Goal: Task Accomplishment & Management: Manage account settings

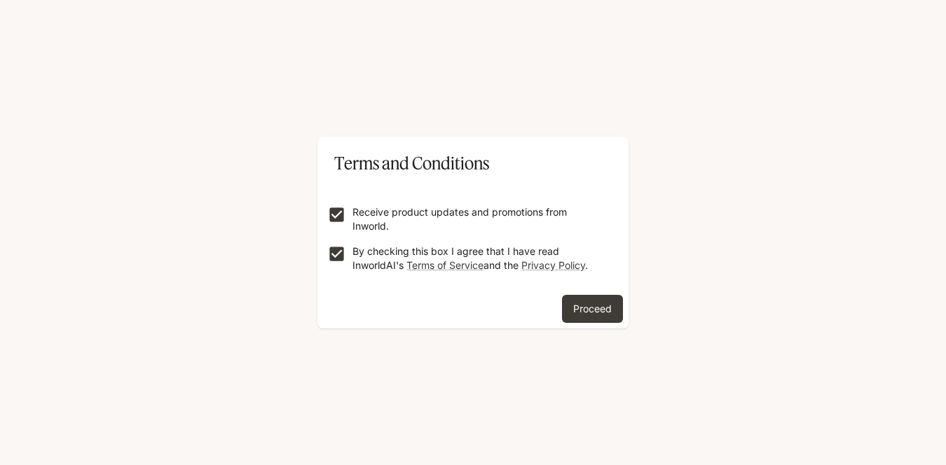
click at [605, 359] on div "Terms and Conditions Receive product updates and promotions from Inworld. By ch…" at bounding box center [473, 232] width 946 height 465
click at [595, 323] on button "Proceed" at bounding box center [592, 309] width 61 height 28
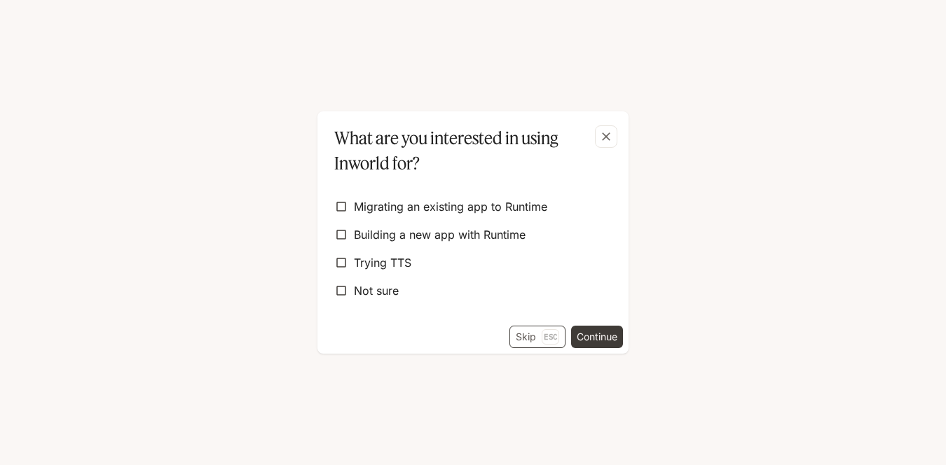
click at [514, 348] on button "Skip Esc" at bounding box center [537, 337] width 56 height 22
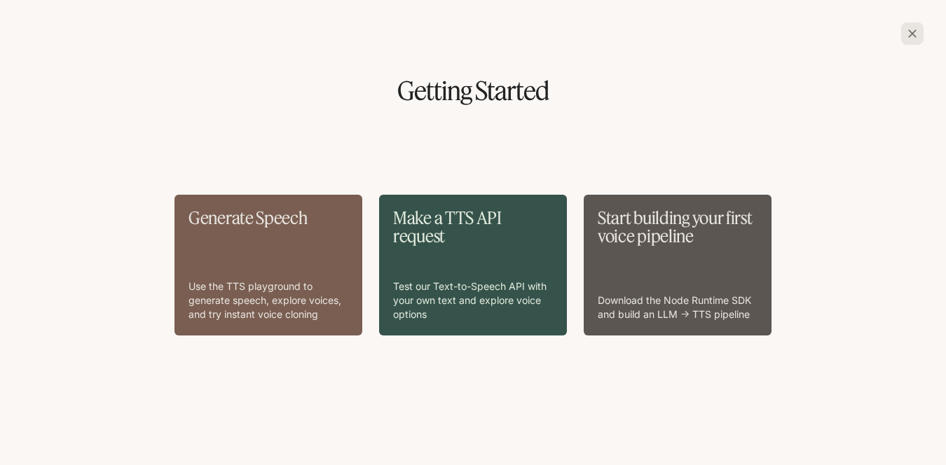
click at [275, 314] on p "Use the TTS playground to generate speech, explore voices, and try instant voic…" at bounding box center [268, 300] width 160 height 42
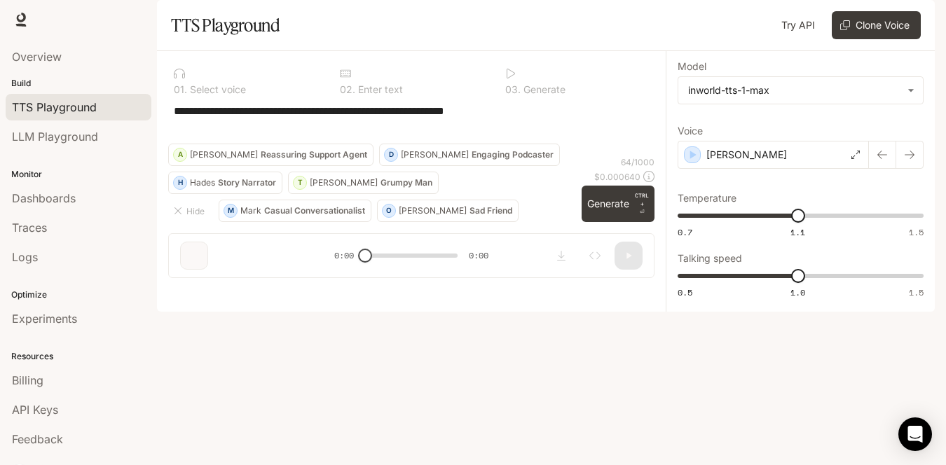
click at [157, 213] on li "Dashboards" at bounding box center [78, 198] width 157 height 29
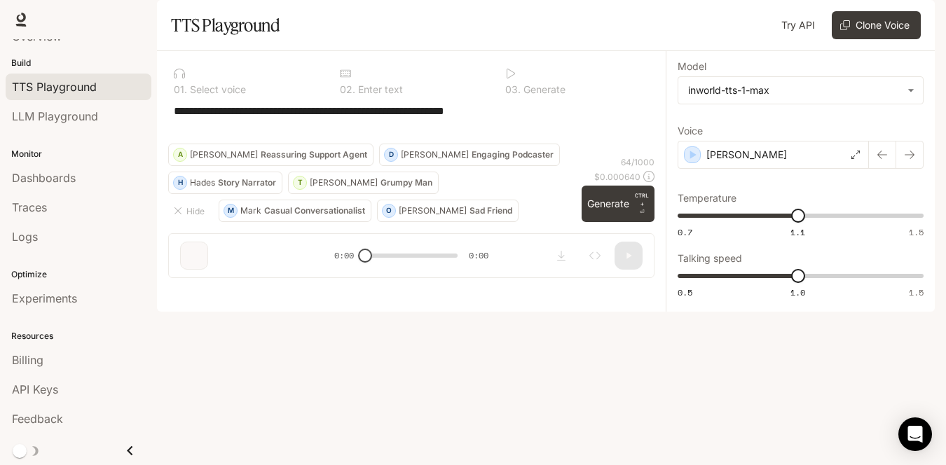
scroll to position [123, 0]
click at [909, 441] on icon "Open Intercom Messenger" at bounding box center [915, 434] width 18 height 18
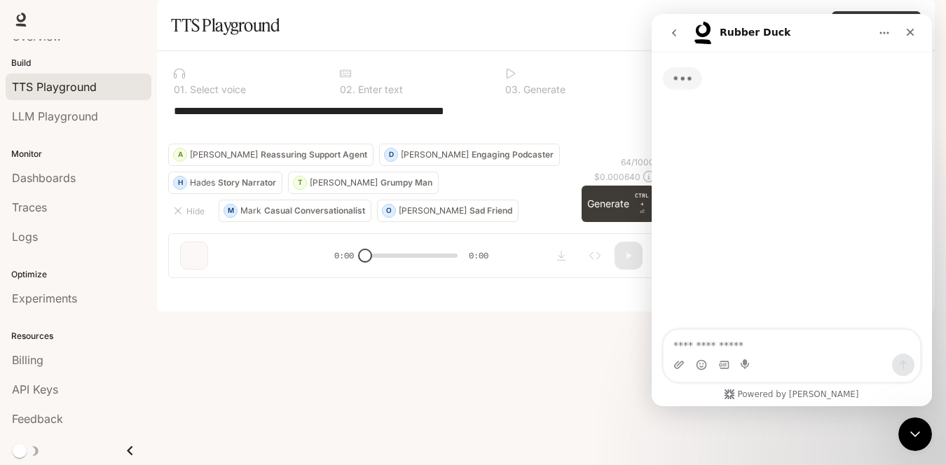
scroll to position [0, 0]
click at [913, 24] on div "Close" at bounding box center [909, 32] width 25 height 25
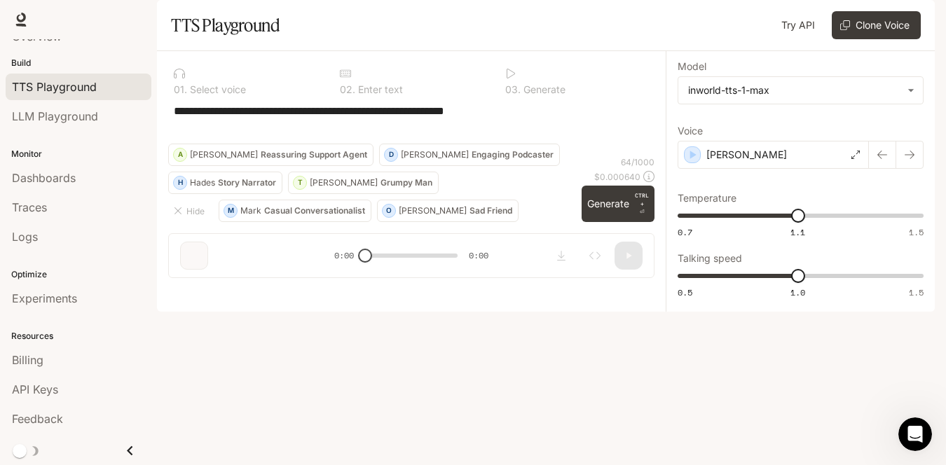
click at [905, 20] on img "button" at bounding box center [915, 20] width 20 height 20
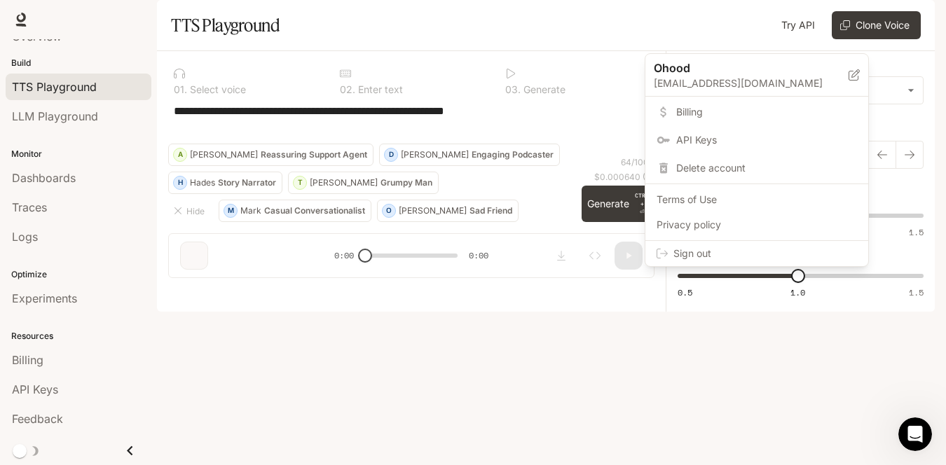
click at [859, 77] on icon at bounding box center [853, 74] width 11 height 11
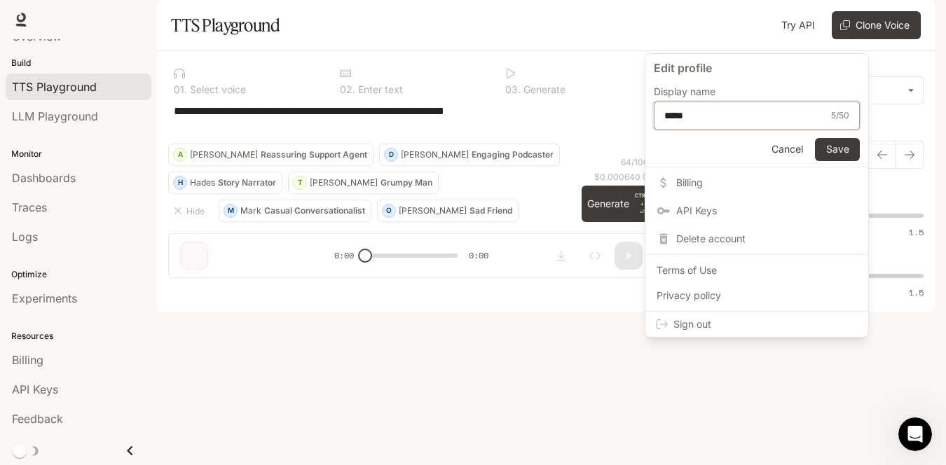
click at [789, 123] on input "*****" at bounding box center [743, 116] width 179 height 14
click at [890, 23] on div at bounding box center [473, 232] width 946 height 465
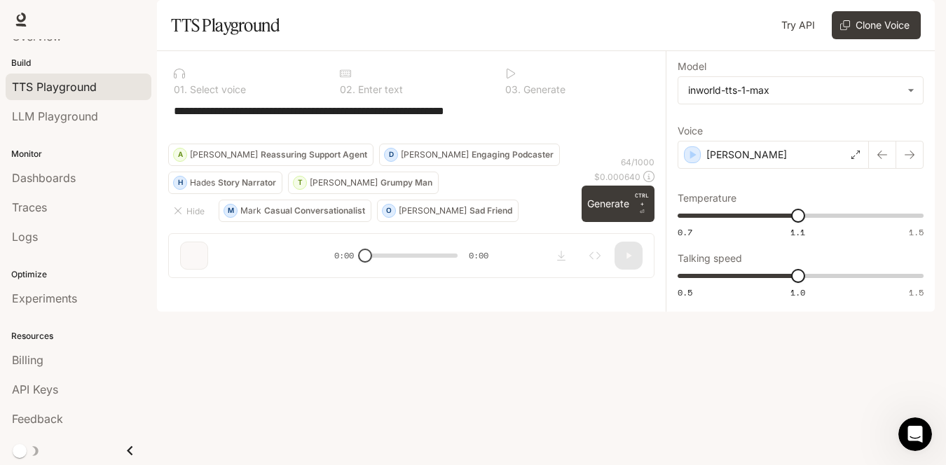
click at [860, 21] on span "Documentation" at bounding box center [852, 20] width 69 height 18
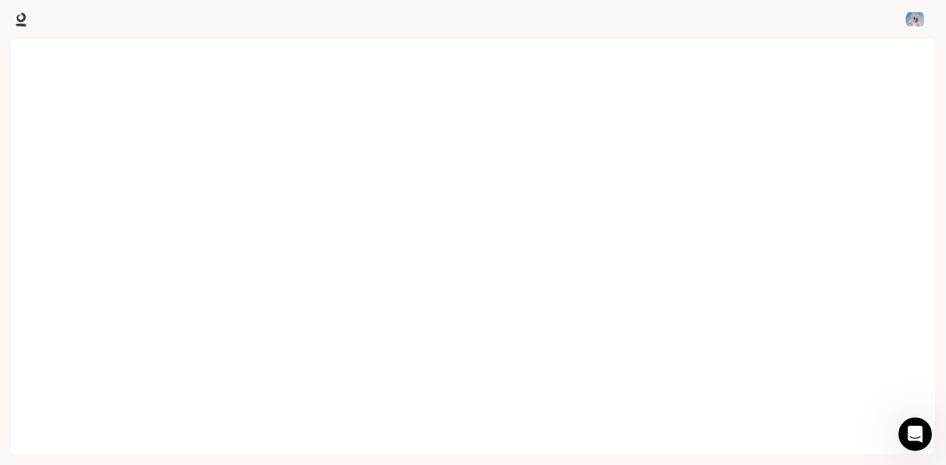
click at [784, 15] on div at bounding box center [473, 19] width 946 height 39
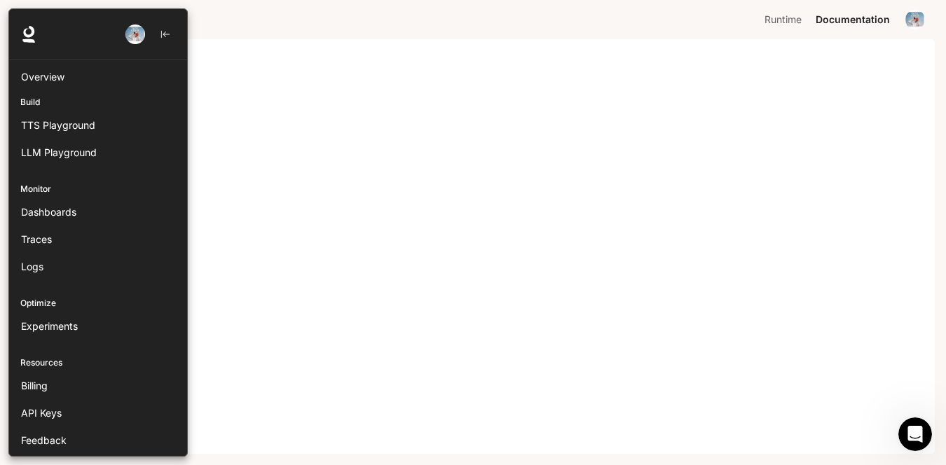
click at [145, 42] on img "button" at bounding box center [135, 35] width 20 height 20
click at [226, 99] on icon at bounding box center [220, 93] width 11 height 11
click at [216, 141] on div "5 / 50" at bounding box center [207, 134] width 18 height 14
click at [223, 264] on span "Delete account" at bounding box center [133, 257] width 181 height 14
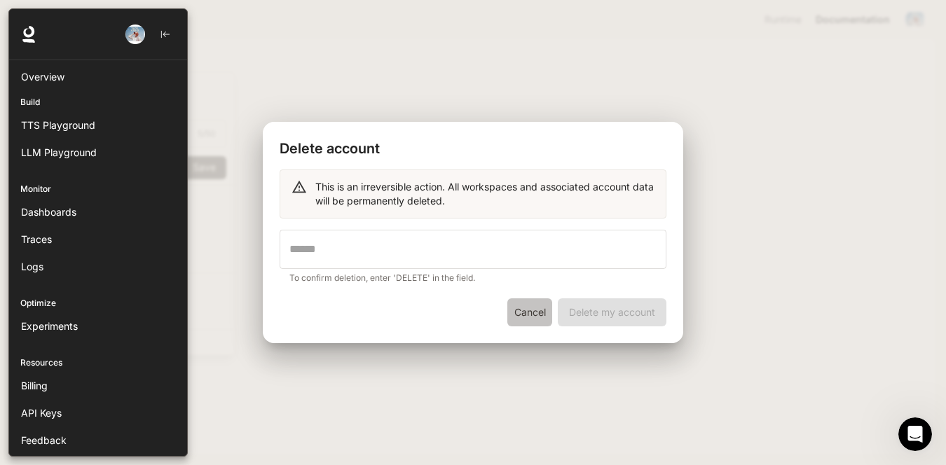
click at [507, 319] on button "Cancel" at bounding box center [529, 312] width 45 height 28
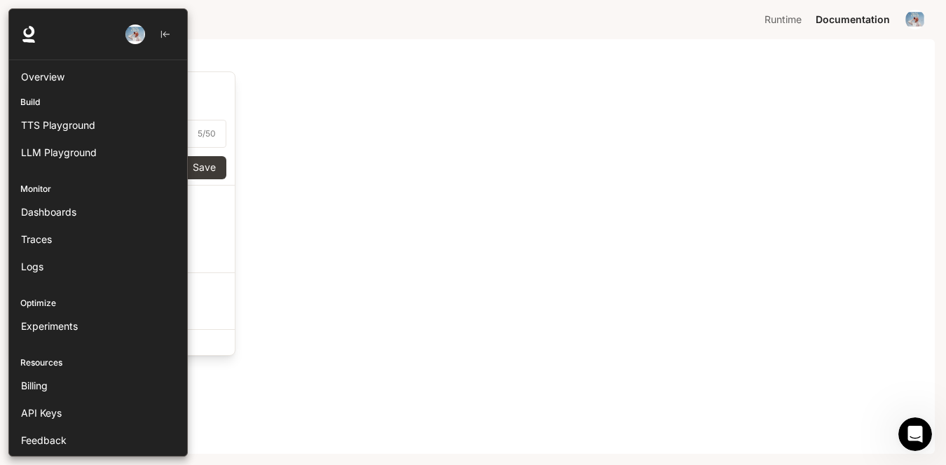
click at [145, 43] on img "button" at bounding box center [135, 35] width 20 height 20
click at [145, 44] on img "button" at bounding box center [135, 35] width 20 height 20
click at [235, 132] on form "Edit profile Display name ***** 5 / 50 ​ Cancel Save" at bounding box center [123, 128] width 223 height 113
click at [226, 148] on div "***** 5 / 50 ​" at bounding box center [123, 134] width 206 height 28
click at [232, 214] on link "Billing" at bounding box center [123, 200] width 217 height 25
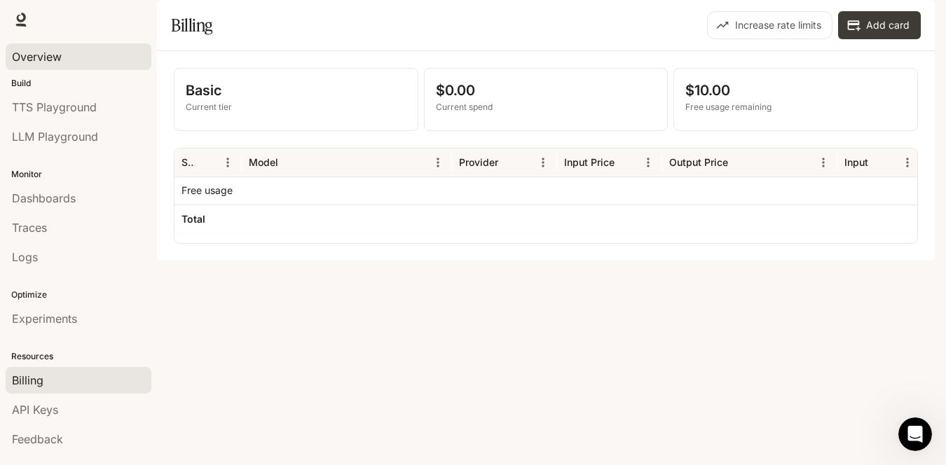
click at [62, 60] on span "Overview" at bounding box center [37, 56] width 50 height 17
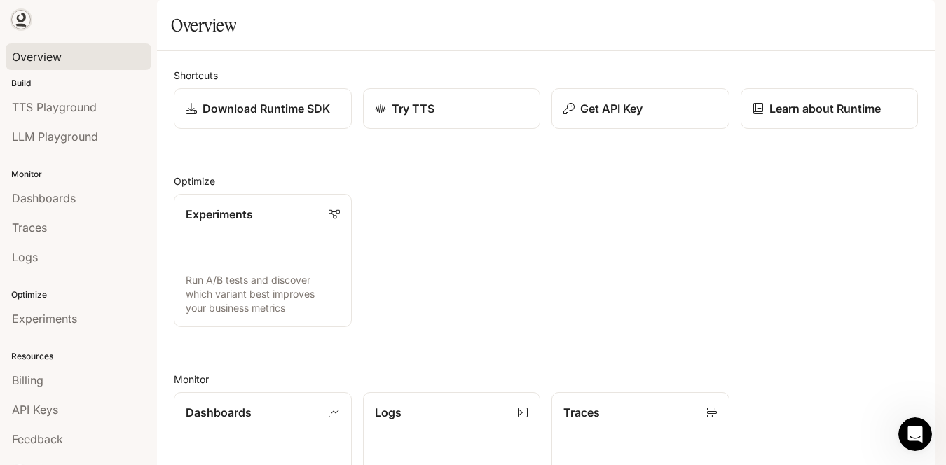
click at [20, 24] on icon at bounding box center [21, 20] width 14 height 14
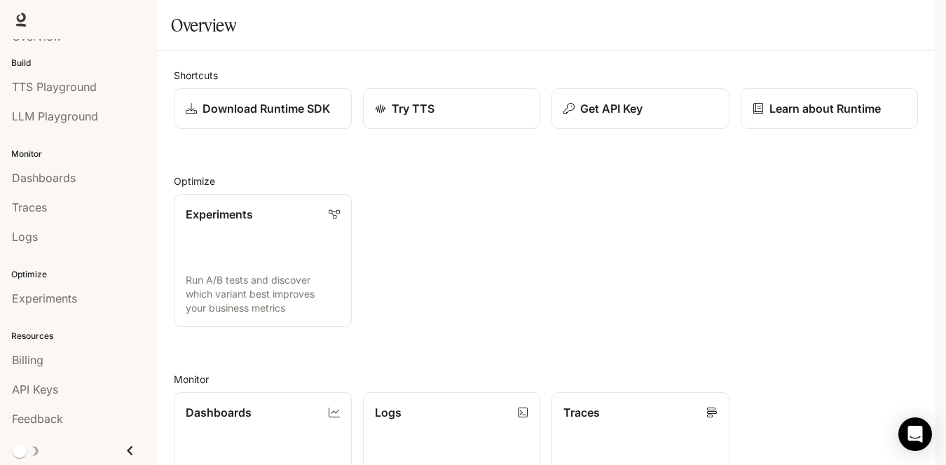
click at [39, 148] on p "Monitor" at bounding box center [78, 154] width 157 height 13
click at [61, 352] on div "Billing" at bounding box center [78, 360] width 133 height 17
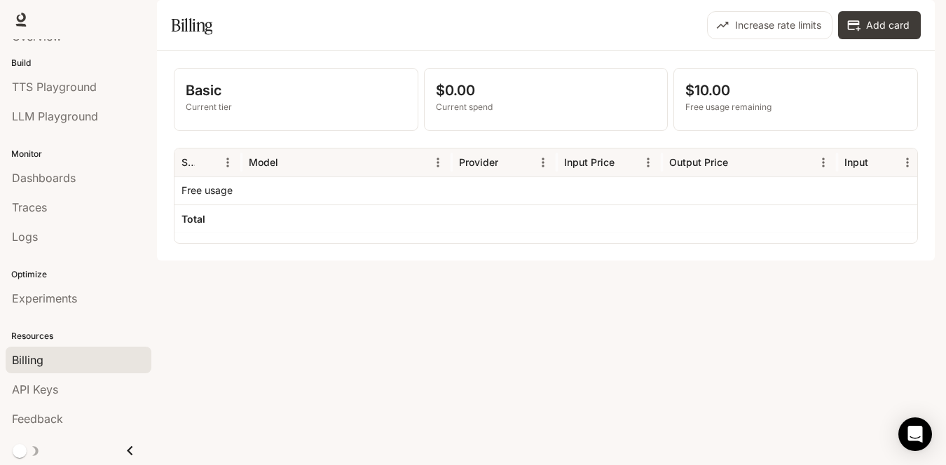
scroll to position [123, 0]
